Goal: Check status: Check status

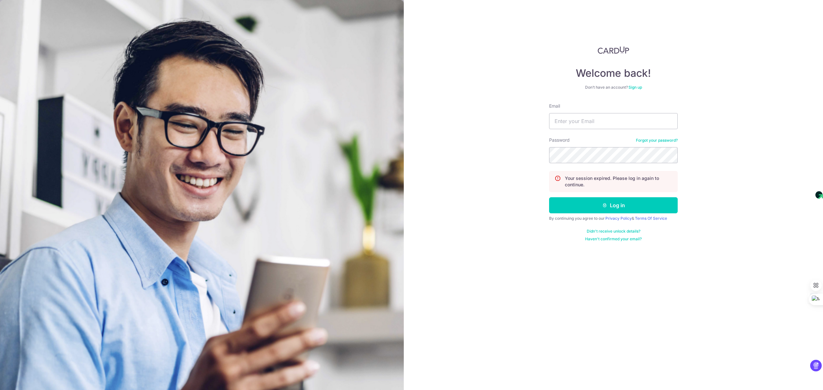
click at [736, 161] on div "Welcome back! Don’t have an account? Sign up Email Password Forgot your passwor…" at bounding box center [613, 195] width 419 height 390
click at [575, 116] on input "Email" at bounding box center [613, 121] width 129 height 16
type input "[EMAIL_ADDRESS][DOMAIN_NAME]"
click at [613, 207] on button "Log in" at bounding box center [613, 205] width 129 height 16
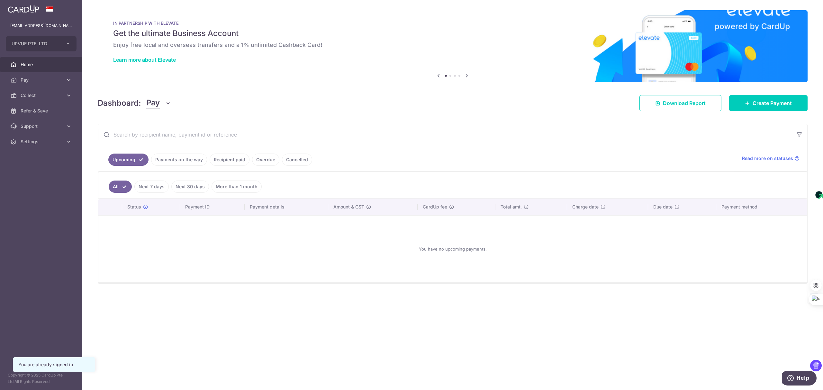
click at [187, 161] on link "Payments on the way" at bounding box center [179, 160] width 56 height 12
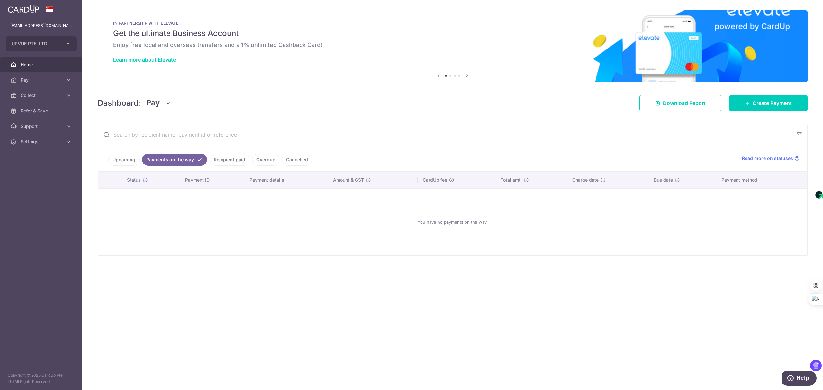
click at [130, 161] on link "Upcoming" at bounding box center [123, 160] width 31 height 12
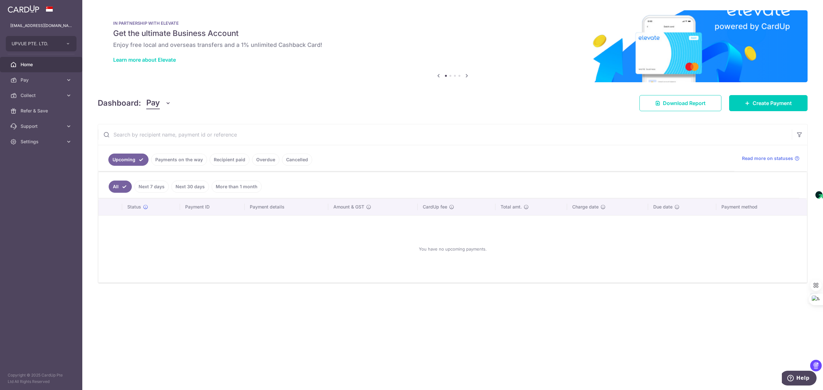
click at [238, 160] on link "Recipient paid" at bounding box center [229, 160] width 40 height 12
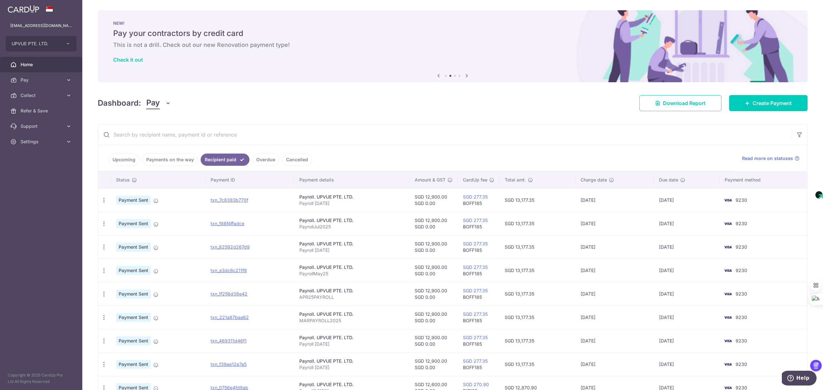
click at [264, 160] on link "Overdue" at bounding box center [265, 160] width 27 height 12
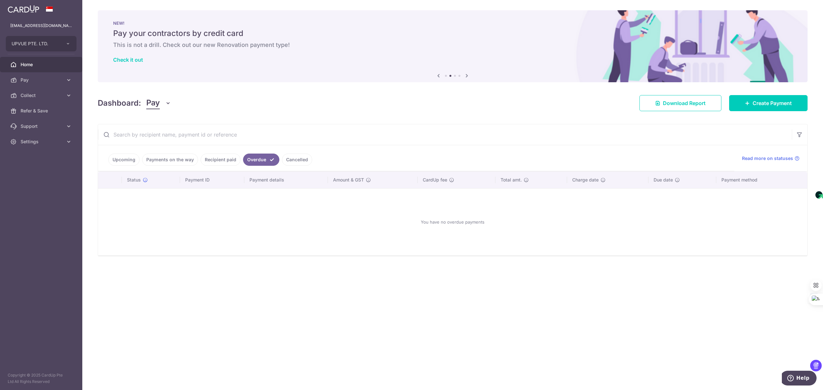
click at [294, 160] on link "Cancelled" at bounding box center [297, 160] width 30 height 12
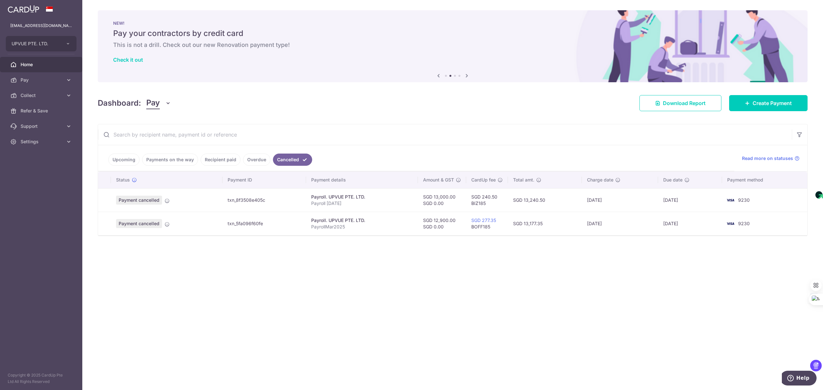
click at [128, 161] on link "Upcoming" at bounding box center [123, 160] width 31 height 12
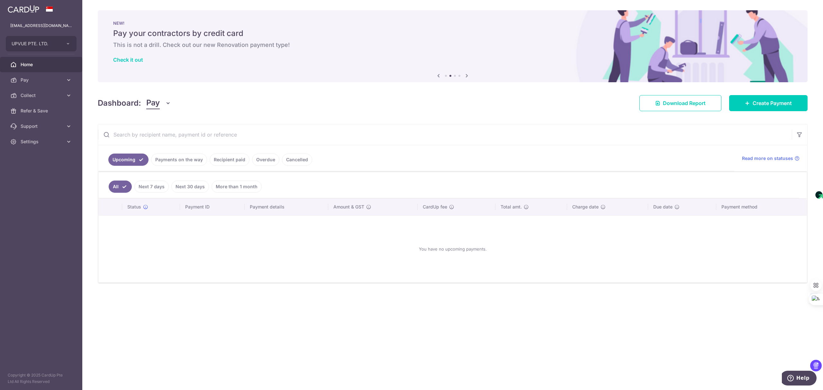
click at [149, 189] on link "Next 7 days" at bounding box center [151, 187] width 34 height 12
click at [750, 287] on div "× Pause Schedule Pause all future payments in this series Pause just this one p…" at bounding box center [452, 195] width 740 height 390
click at [341, 359] on div "× Pause Schedule Pause all future payments in this series Pause just this one p…" at bounding box center [452, 195] width 740 height 390
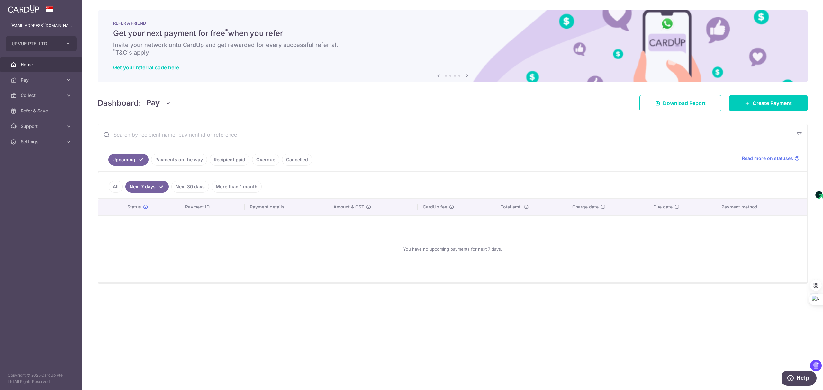
click at [262, 310] on div "× Pause Schedule Pause all future payments in this series Pause just this one p…" at bounding box center [452, 195] width 740 height 390
